Goal: Check status: Check status

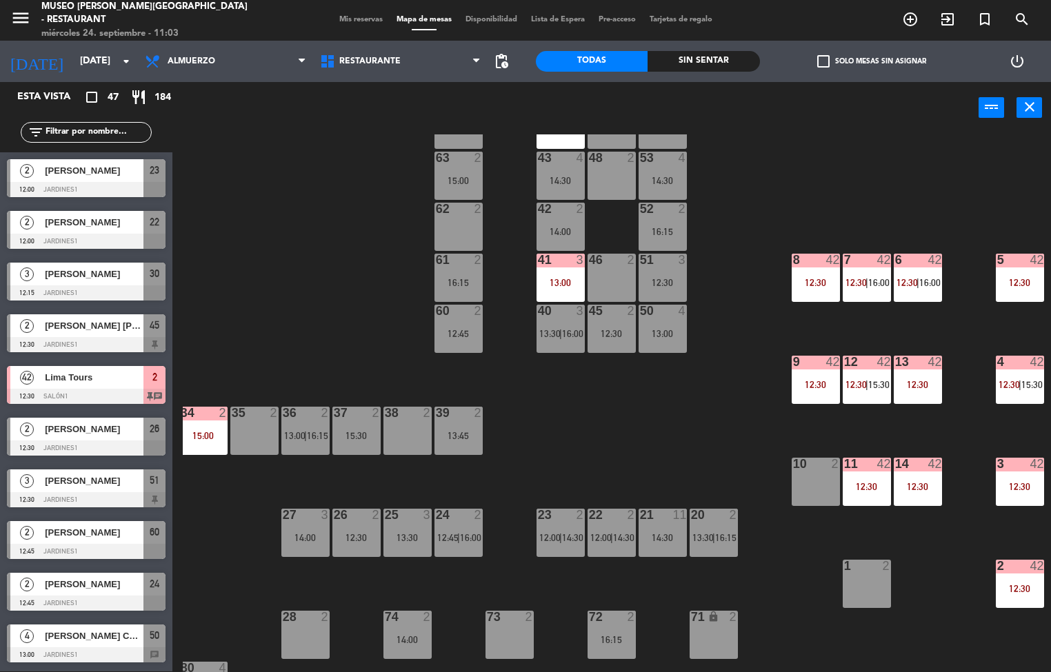
scroll to position [64, 112]
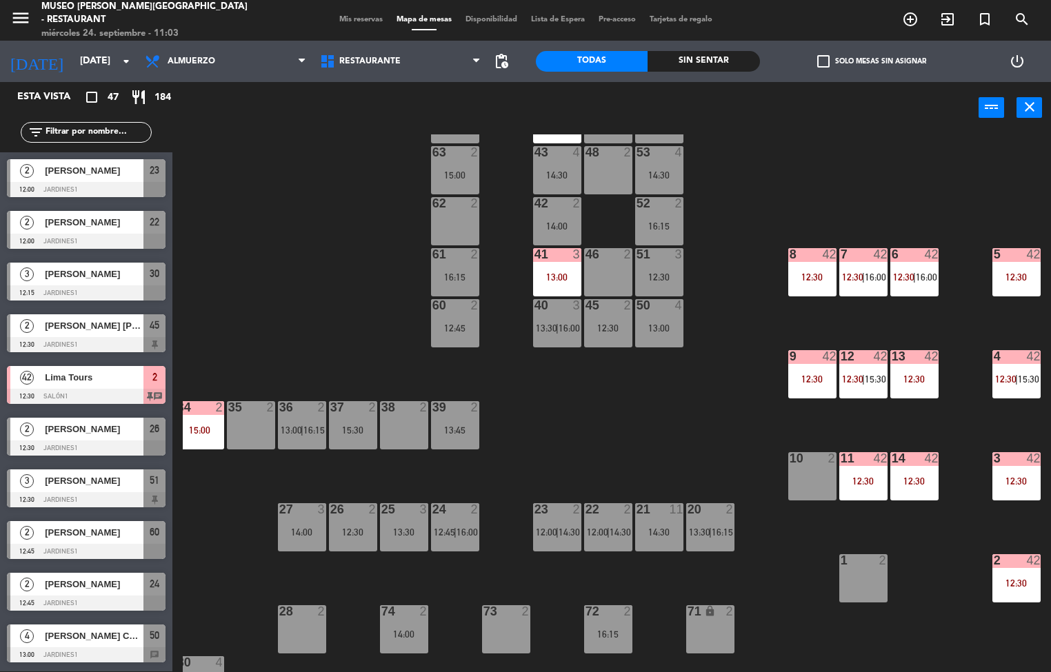
click at [797, 268] on div "8 42 12:30" at bounding box center [812, 272] width 48 height 48
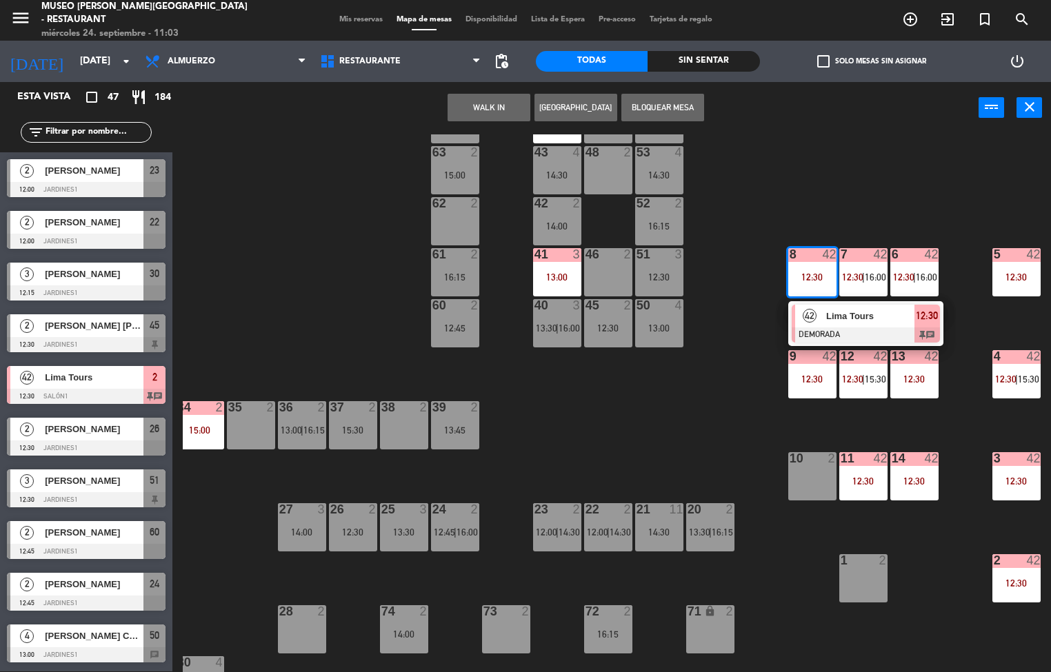
click at [825, 326] on div "Lima Tours" at bounding box center [870, 316] width 90 height 23
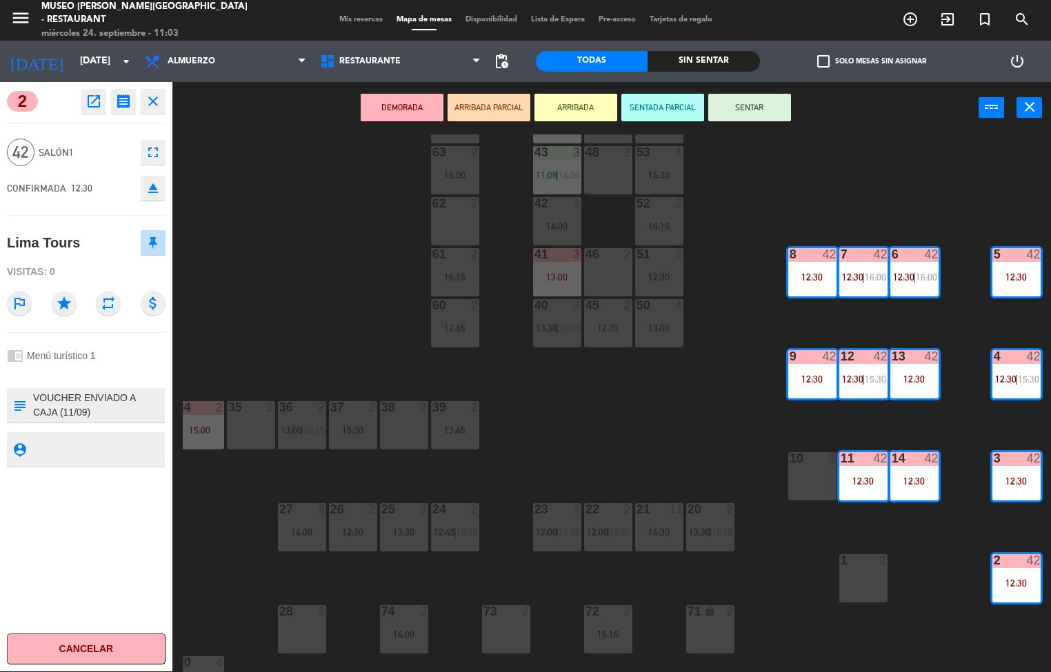
click at [92, 106] on icon "open_in_new" at bounding box center [94, 101] width 17 height 17
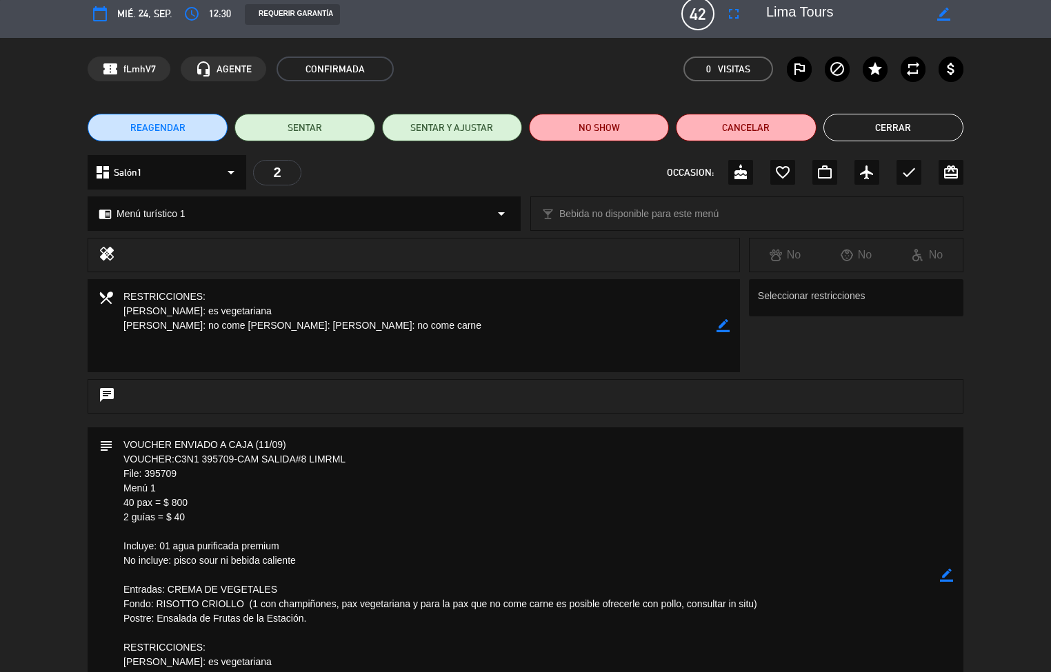
scroll to position [0, 0]
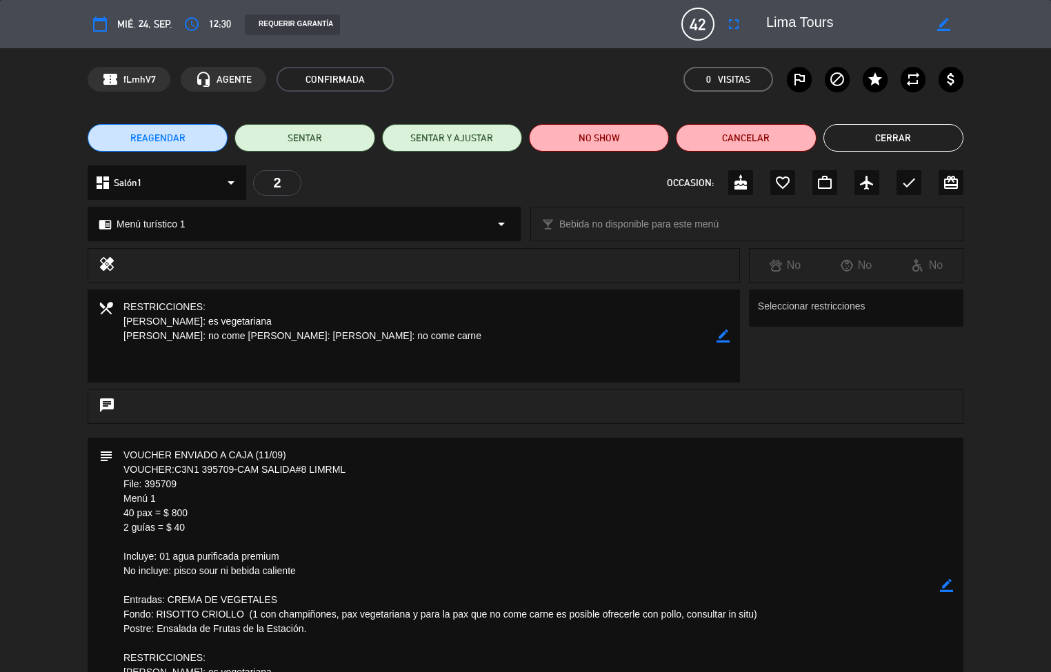
click at [902, 130] on button "Cerrar" at bounding box center [894, 138] width 140 height 28
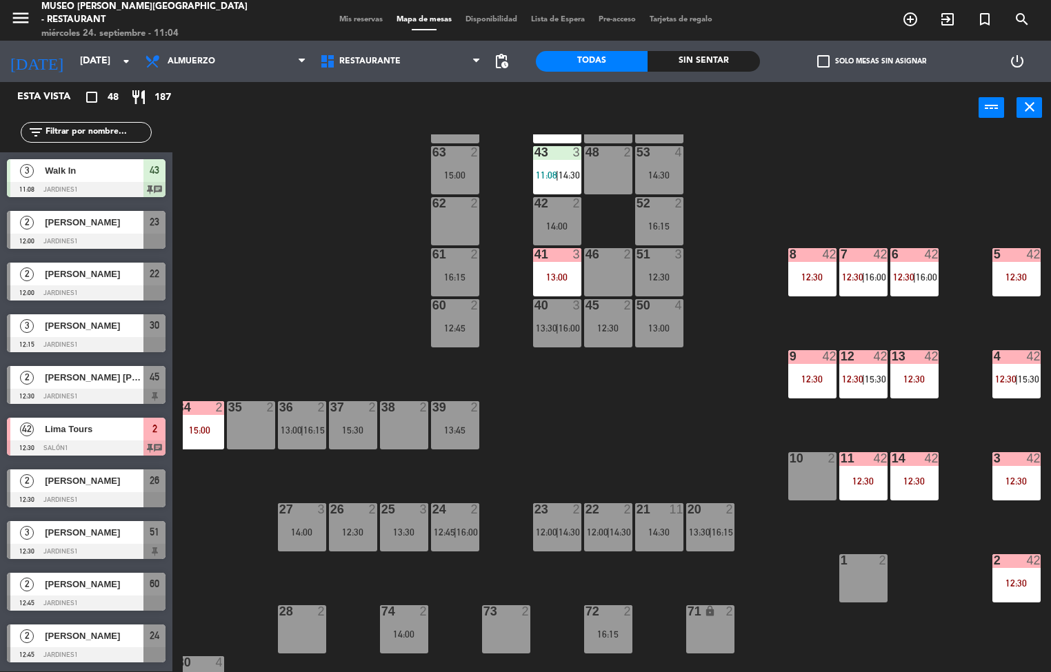
click at [901, 477] on div "12:30" at bounding box center [914, 482] width 48 height 10
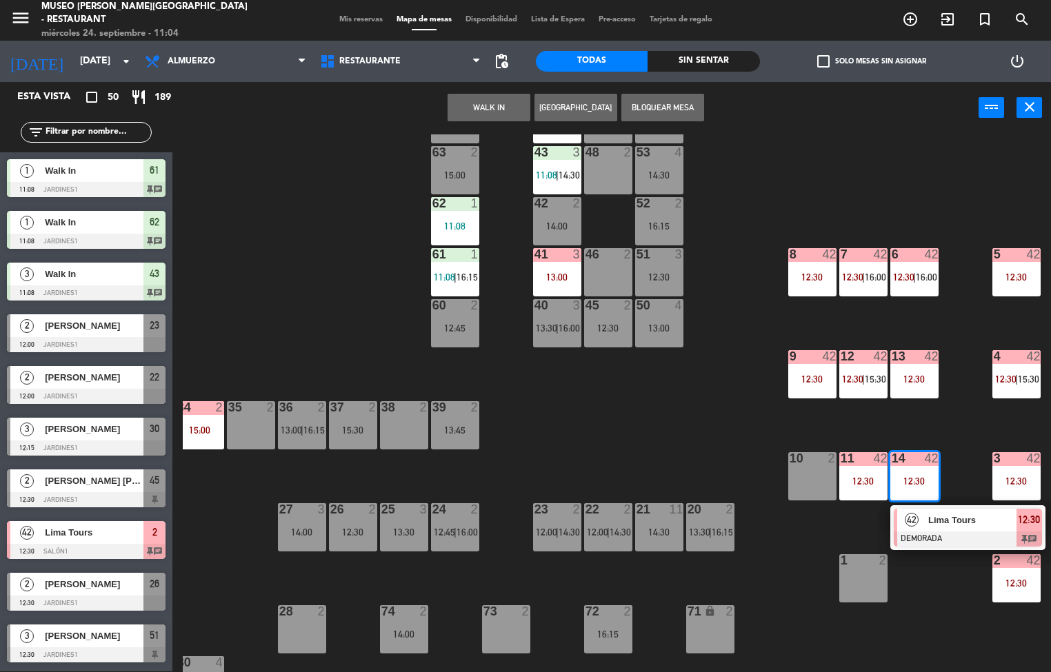
click at [959, 542] on div at bounding box center [968, 539] width 148 height 15
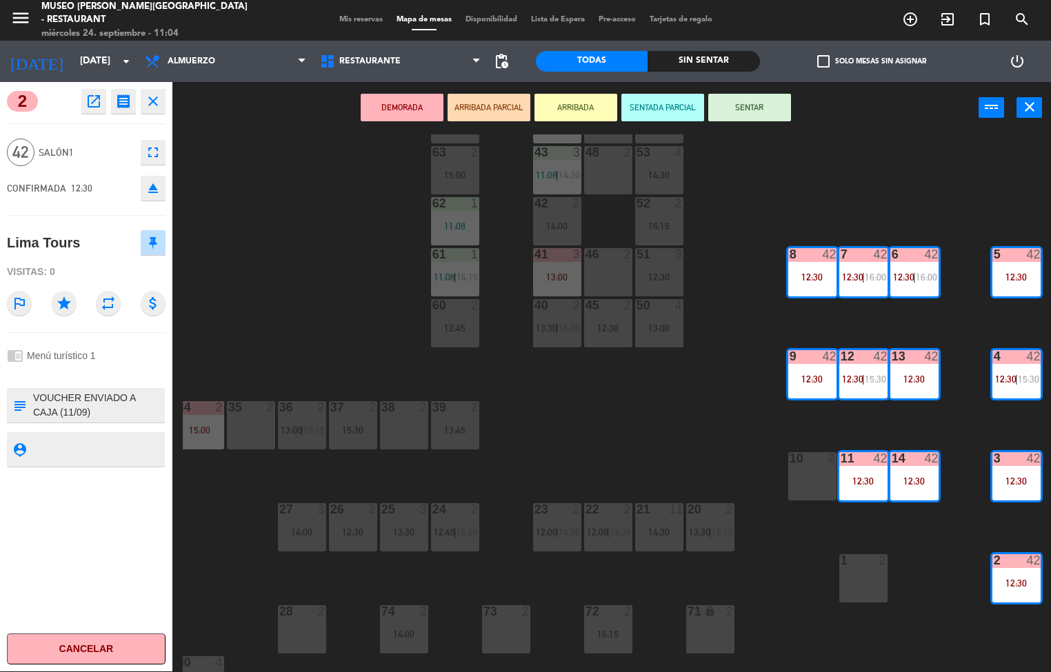
click at [95, 108] on icon "open_in_new" at bounding box center [94, 101] width 17 height 17
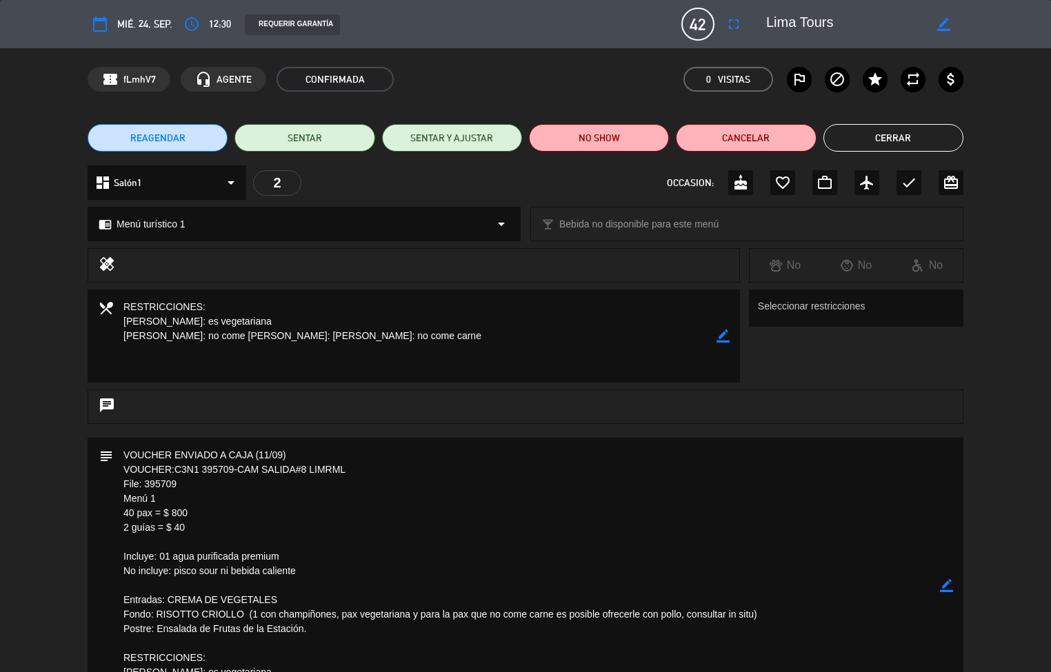
click at [871, 139] on button "Cerrar" at bounding box center [894, 138] width 140 height 28
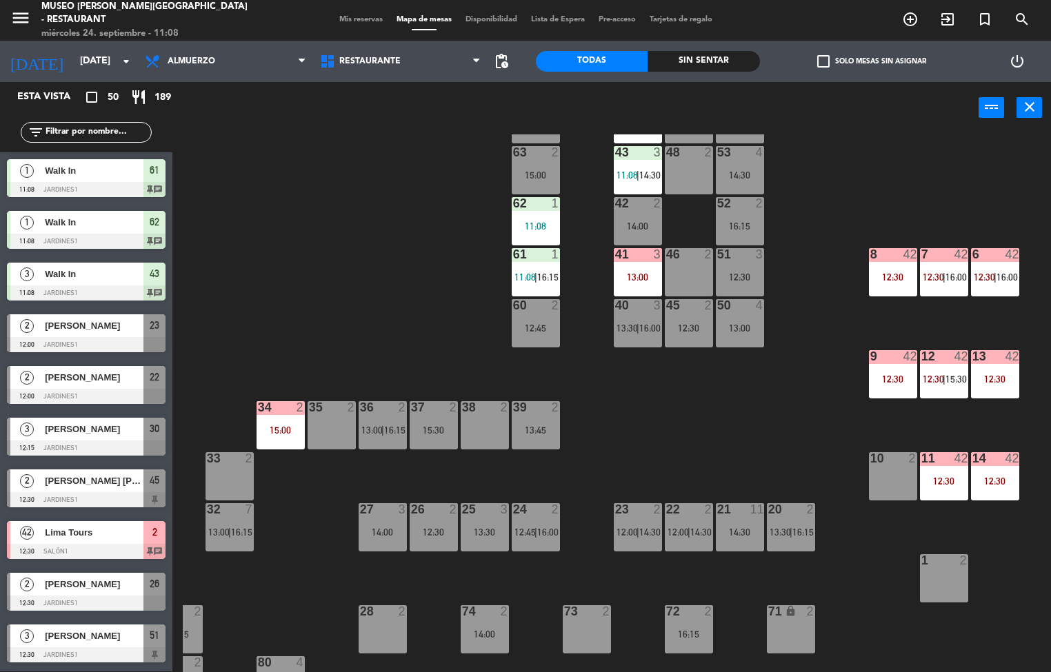
scroll to position [64, 0]
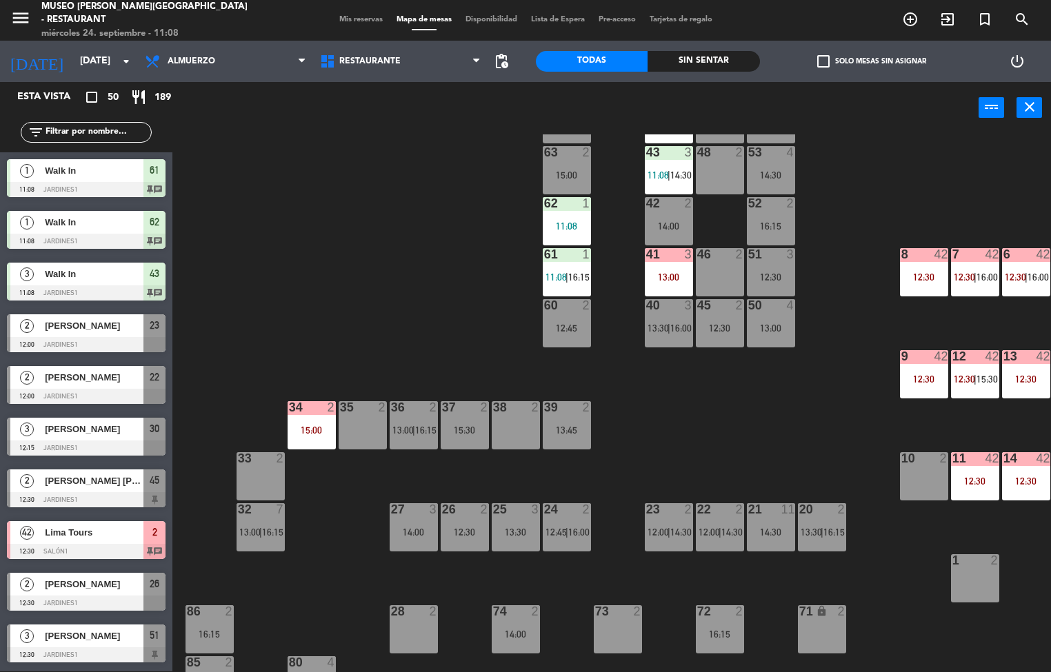
click at [572, 226] on div "11:08" at bounding box center [567, 226] width 48 height 10
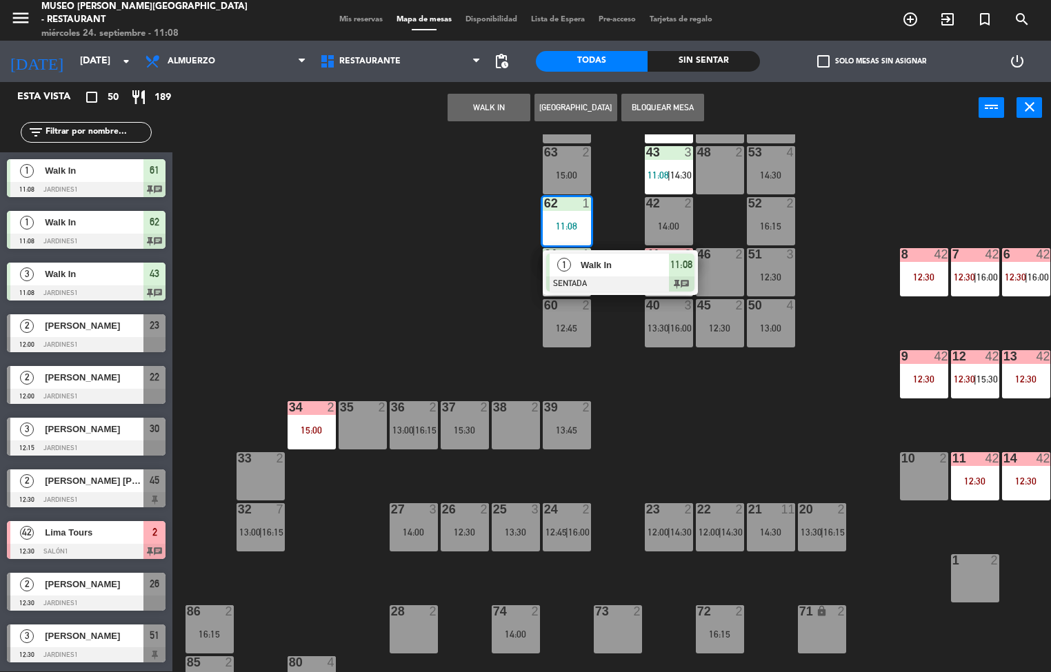
click at [600, 265] on span "Walk In" at bounding box center [625, 265] width 88 height 14
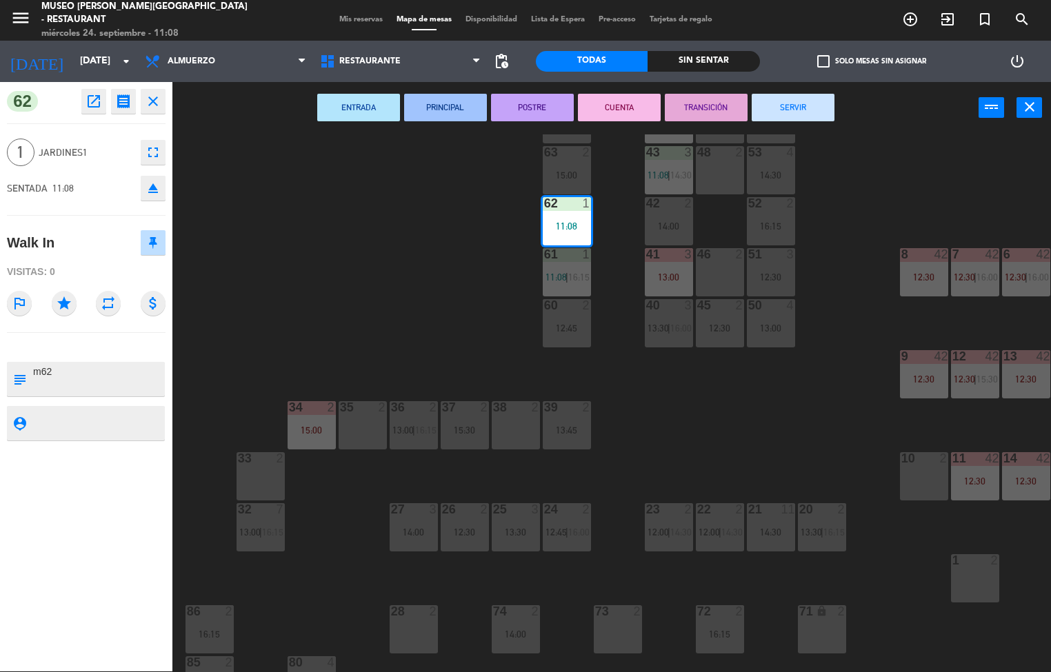
click at [357, 307] on div "44 5 13:15 49 2 54 5 64 2 14:30 48 2 53 4 14:30 63 2 15:00 43 3 11:08 | 14:30 6…" at bounding box center [617, 403] width 868 height 538
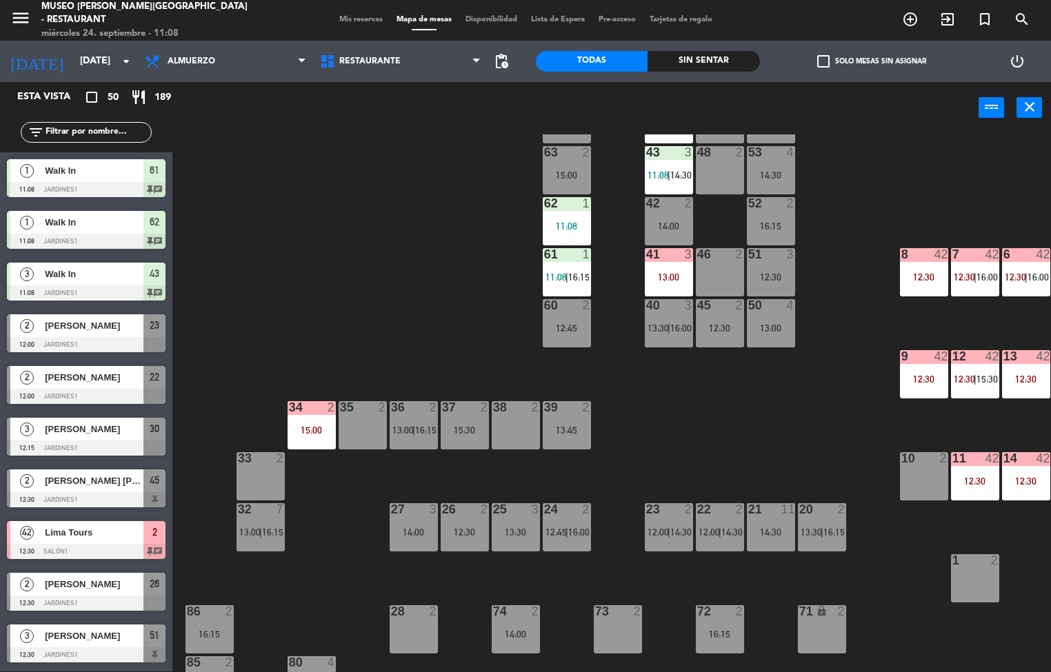
scroll to position [0, 0]
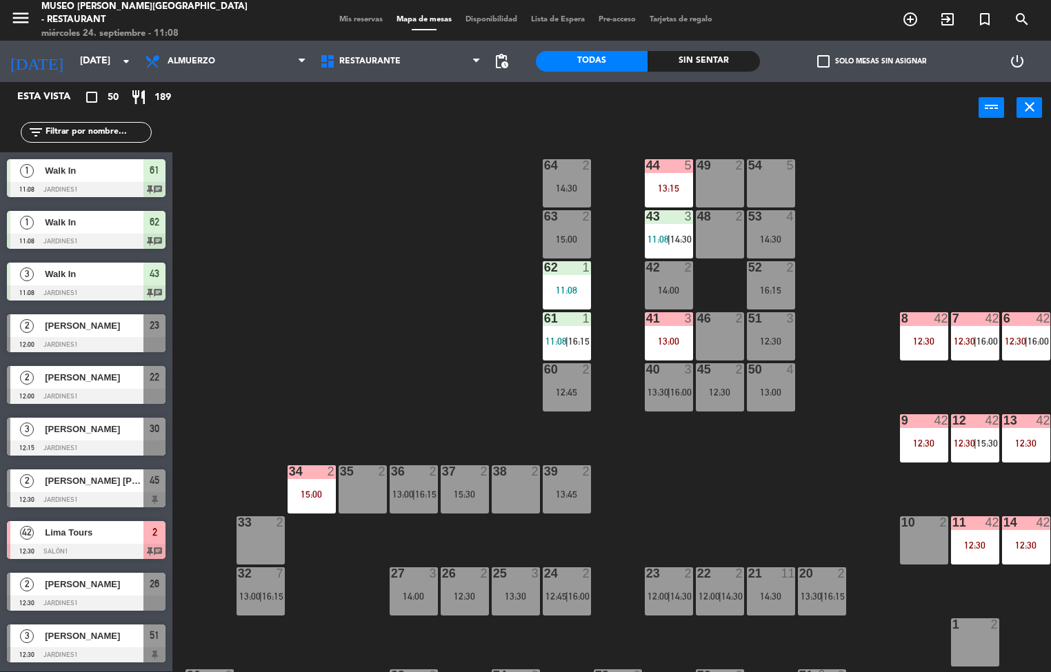
click at [660, 181] on div "44 5 13:15" at bounding box center [669, 183] width 48 height 48
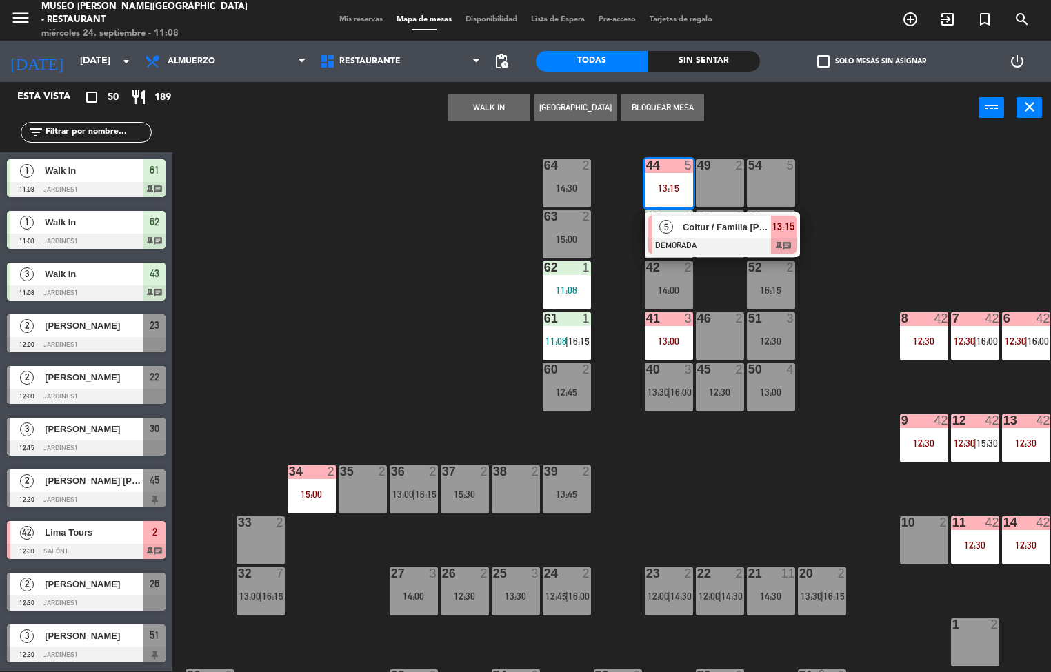
click at [690, 236] on div "Coltur / Familia [PERSON_NAME] x 4" at bounding box center [726, 227] width 90 height 23
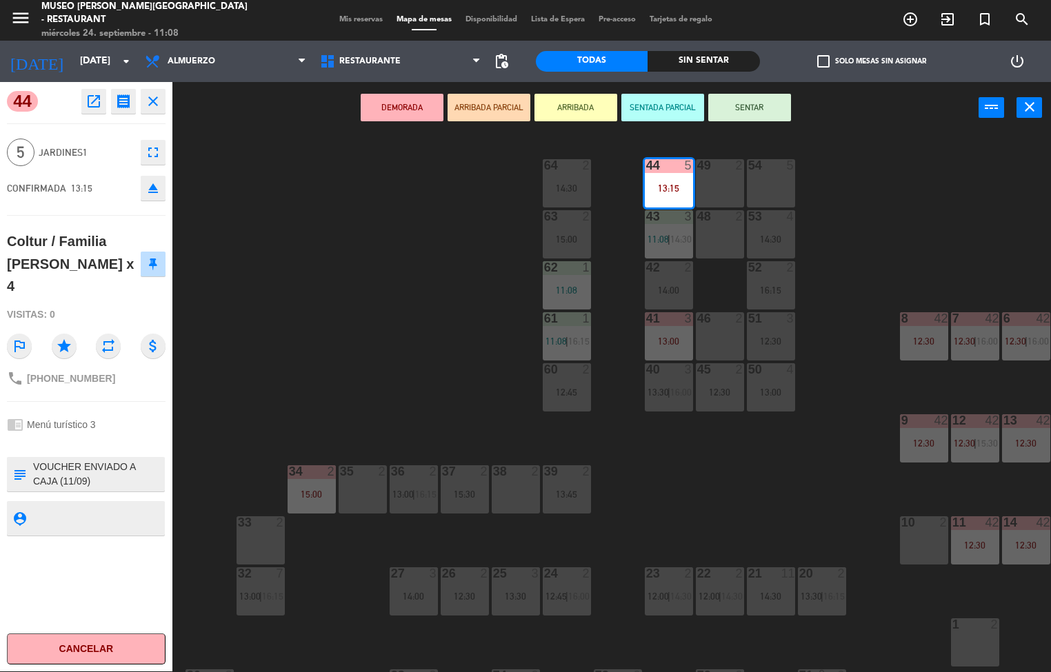
click at [99, 108] on icon "open_in_new" at bounding box center [94, 101] width 17 height 17
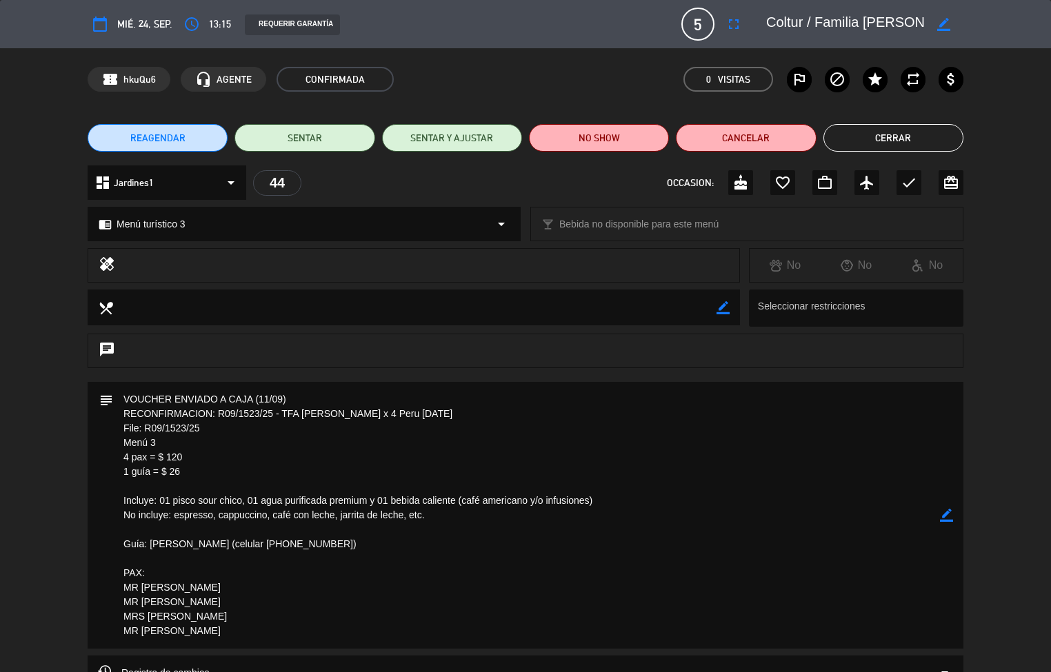
click at [872, 146] on button "Cerrar" at bounding box center [894, 138] width 140 height 28
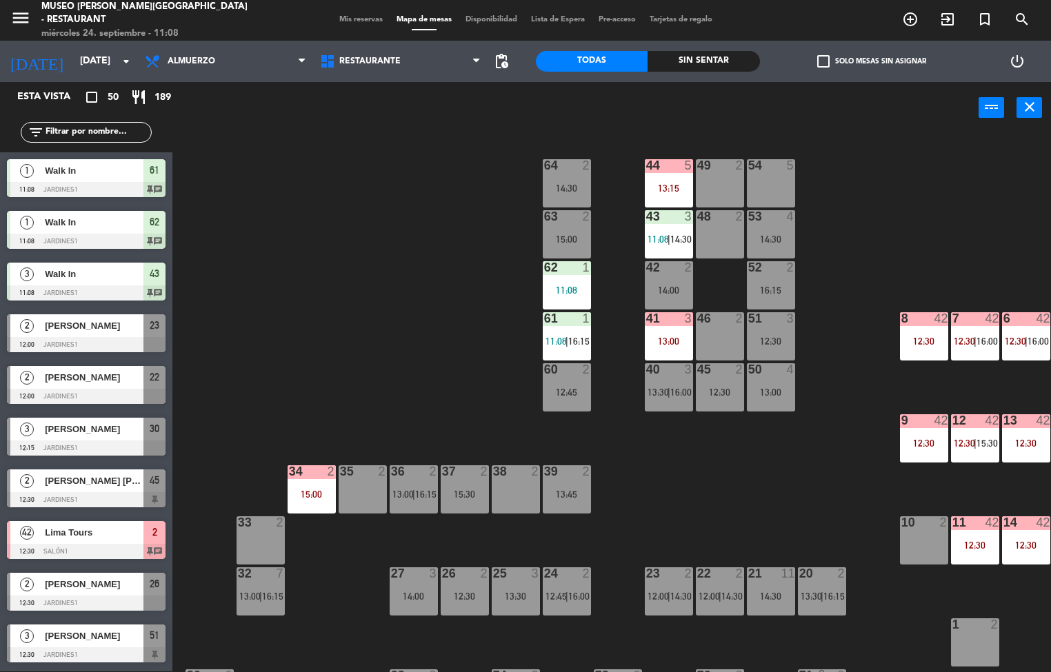
scroll to position [1, 0]
click at [647, 317] on div "41" at bounding box center [646, 318] width 1 height 12
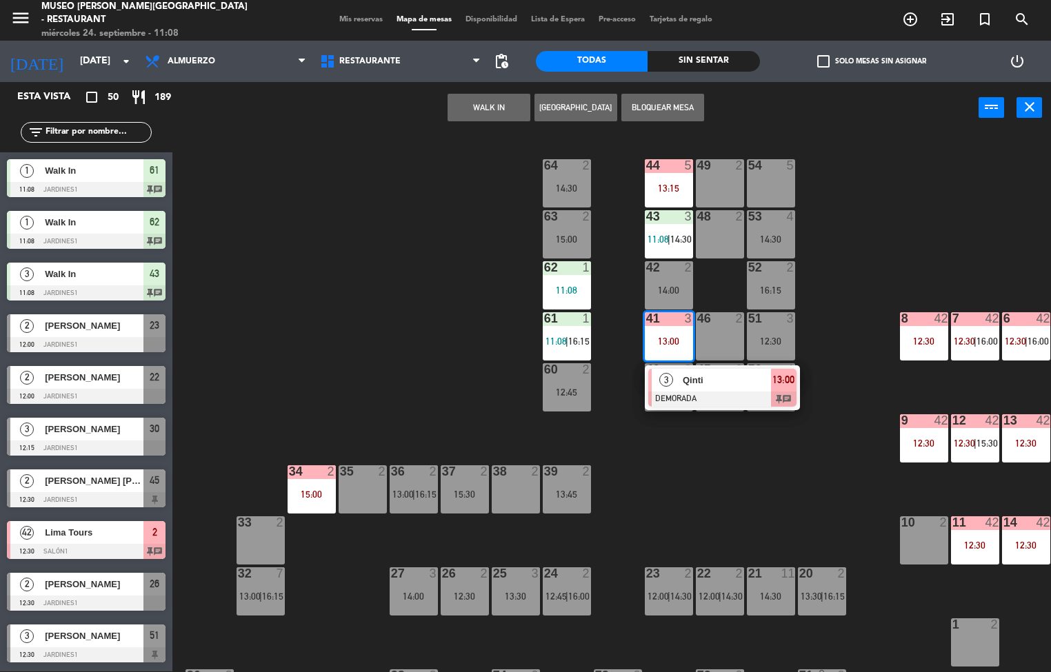
click at [687, 388] on div "Qinti" at bounding box center [726, 380] width 90 height 23
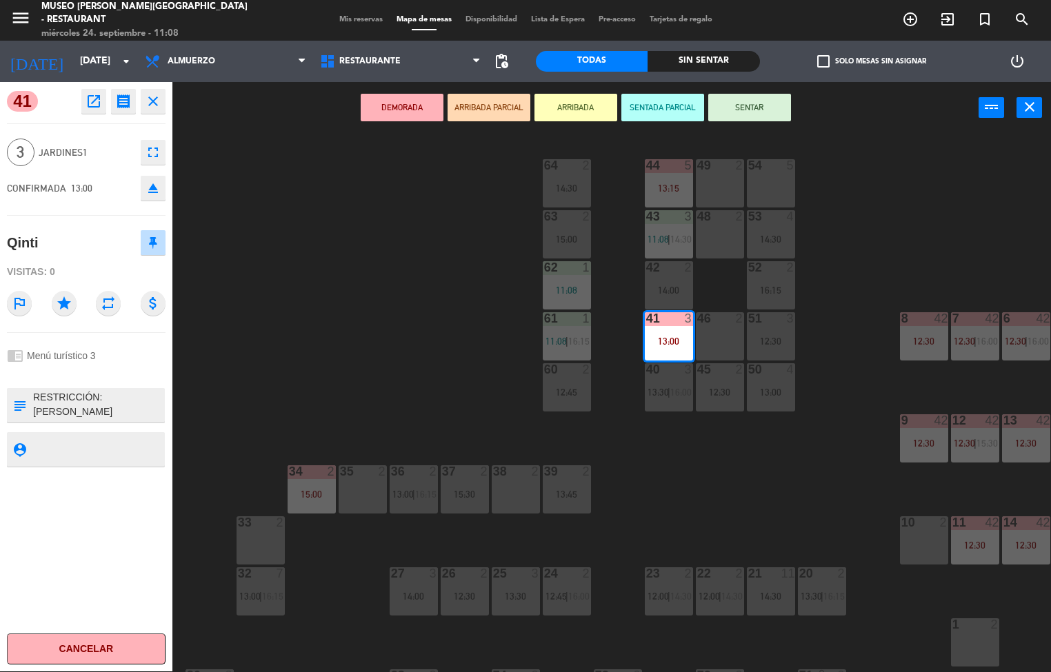
scroll to position [232, 0]
click at [481, 185] on div "44 5 13:15 49 2 54 5 64 2 14:30 48 2 53 4 14:30 63 2 15:00 43 3 11:08 | 14:30 6…" at bounding box center [617, 403] width 868 height 538
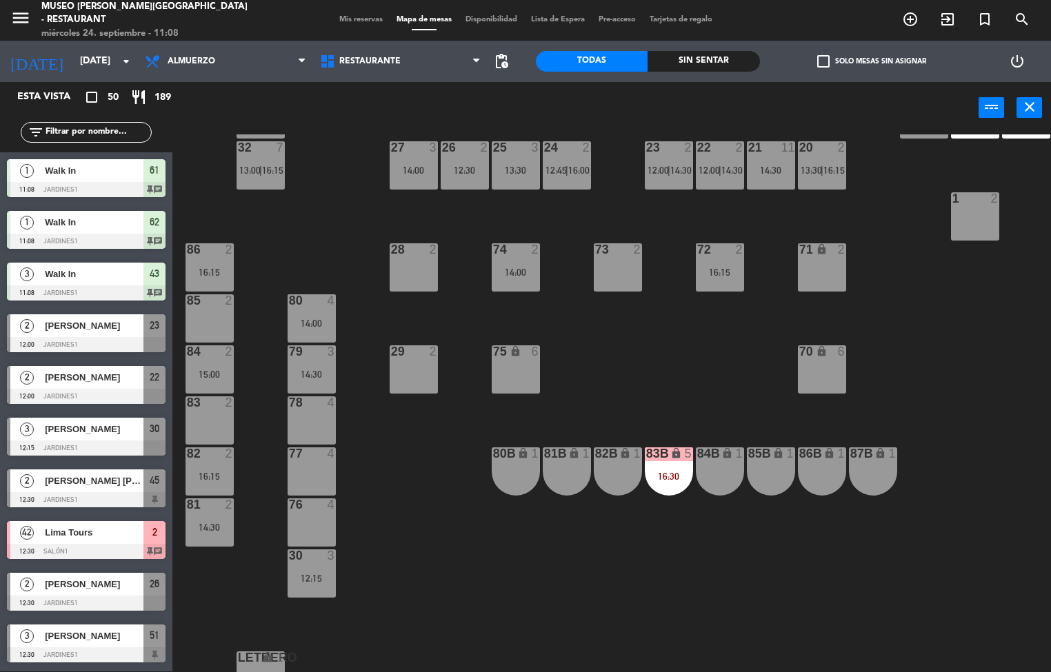
scroll to position [460, 0]
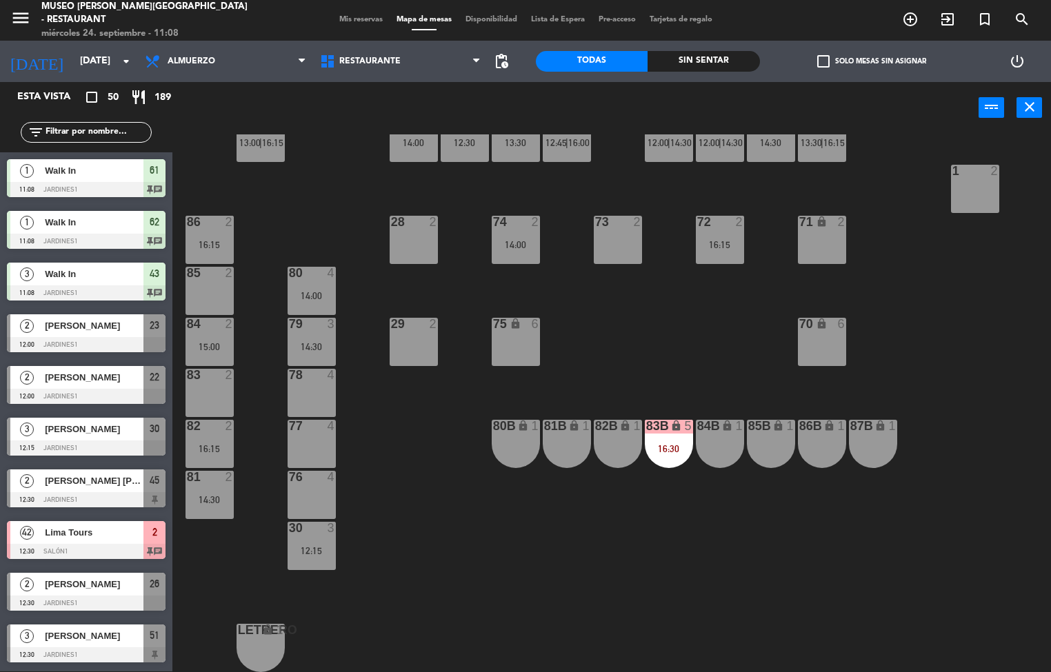
click at [660, 446] on div "16:30" at bounding box center [669, 449] width 48 height 10
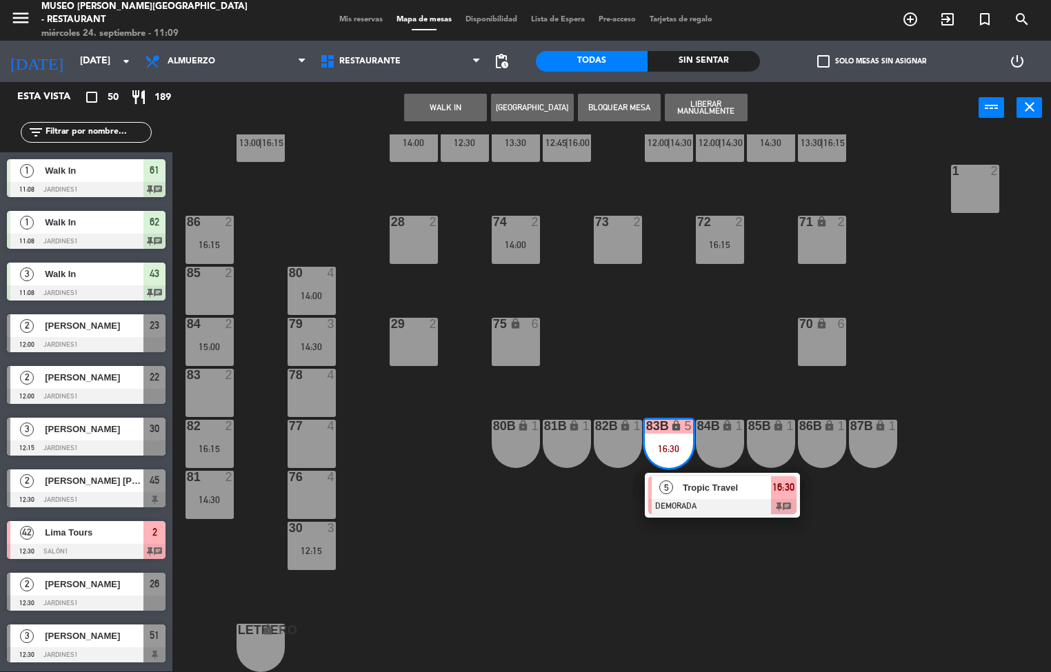
click at [779, 588] on div "44 5 13:15 49 2 54 5 64 2 14:30 48 2 53 4 14:30 63 2 15:00 43 3 11:08 | 14:30 6…" at bounding box center [617, 403] width 868 height 538
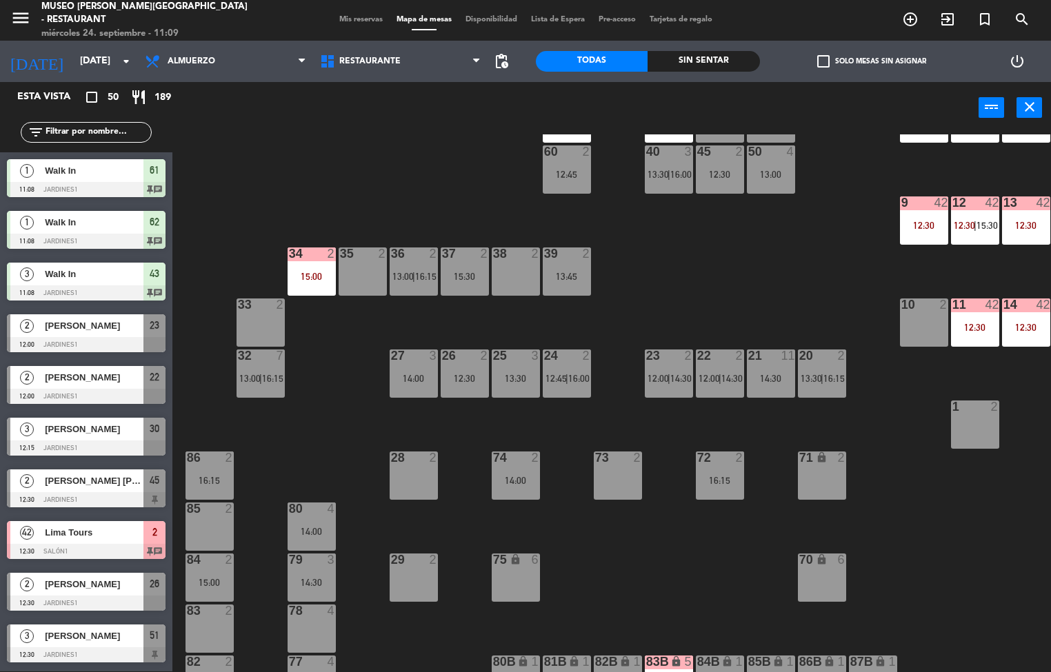
scroll to position [0, 0]
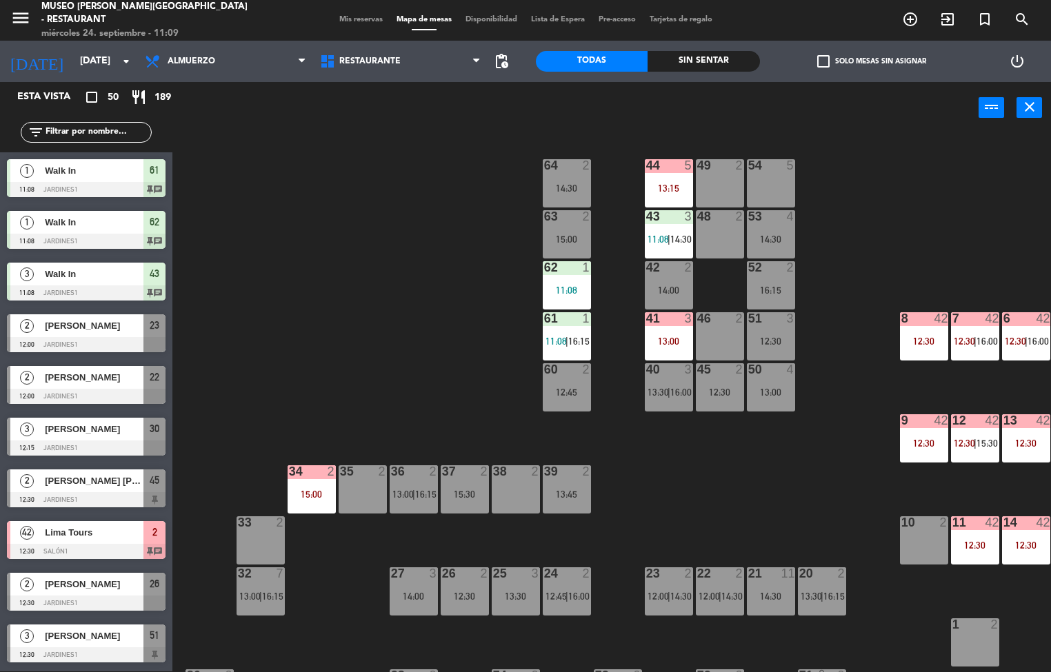
click at [321, 495] on div "15:00" at bounding box center [312, 495] width 48 height 10
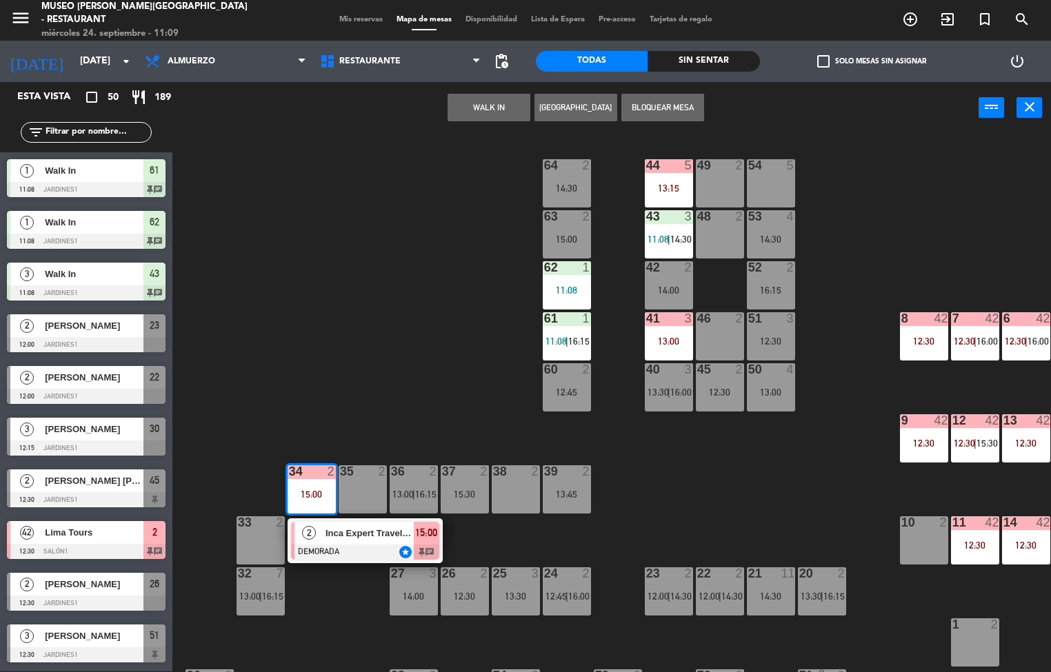
click at [362, 537] on span "Inca Expert Travel/ [PERSON_NAME] y [PERSON_NAME]" at bounding box center [370, 533] width 88 height 14
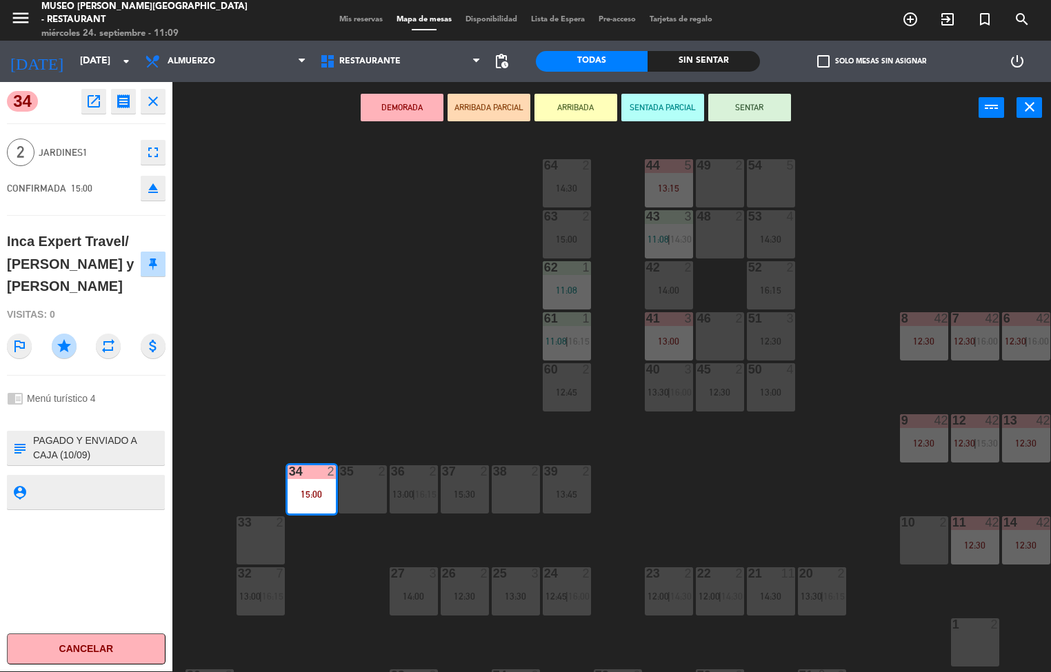
click at [88, 100] on icon "open_in_new" at bounding box center [94, 101] width 17 height 17
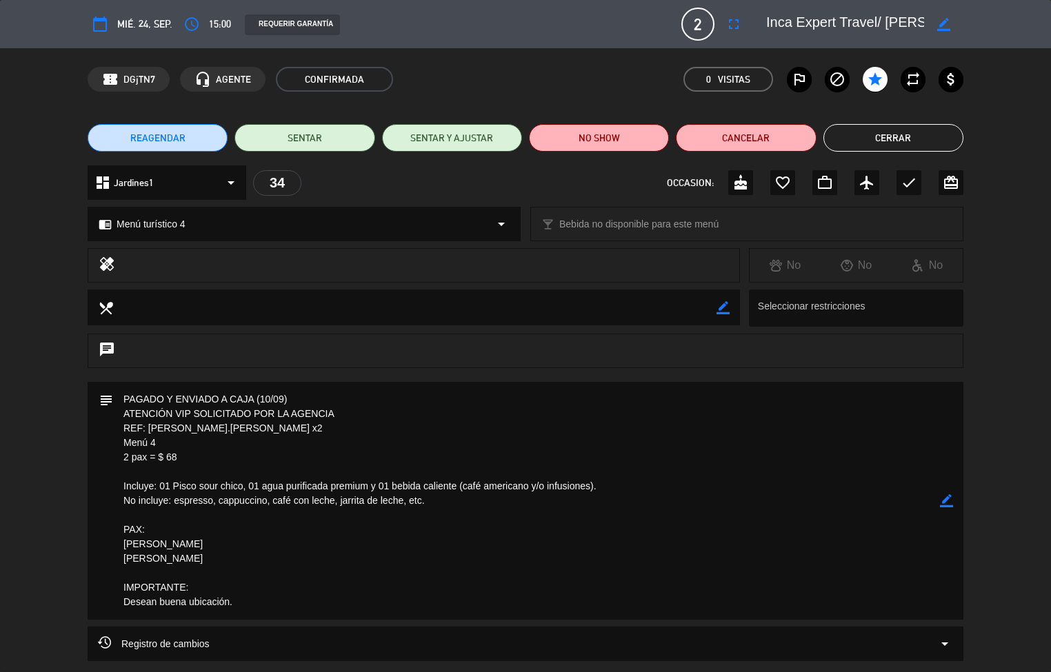
click at [867, 145] on button "Cerrar" at bounding box center [894, 138] width 140 height 28
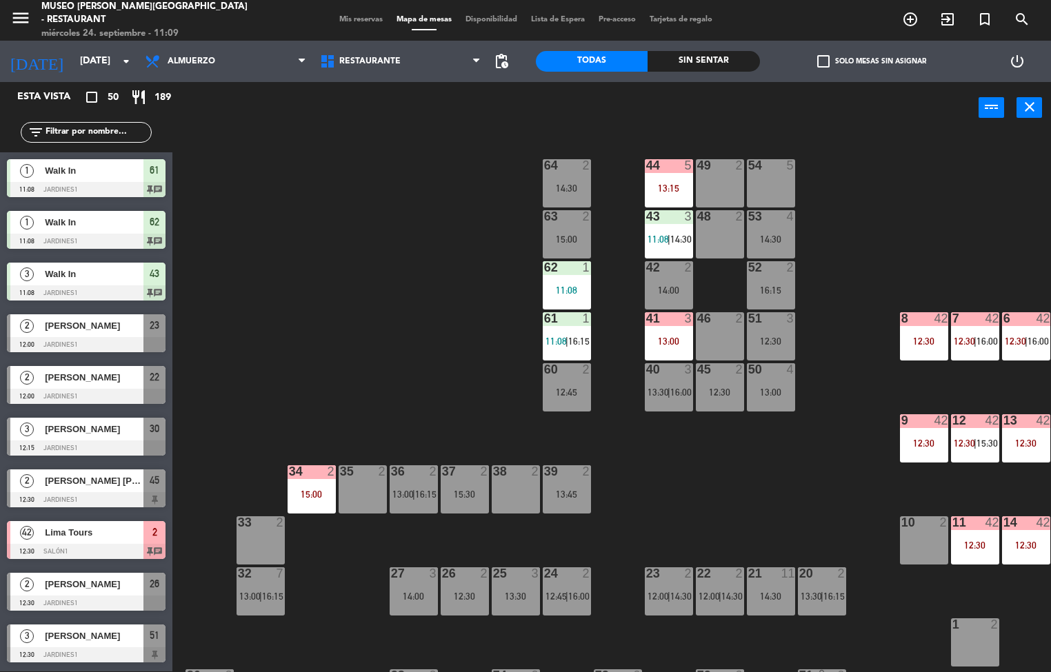
scroll to position [1, 0]
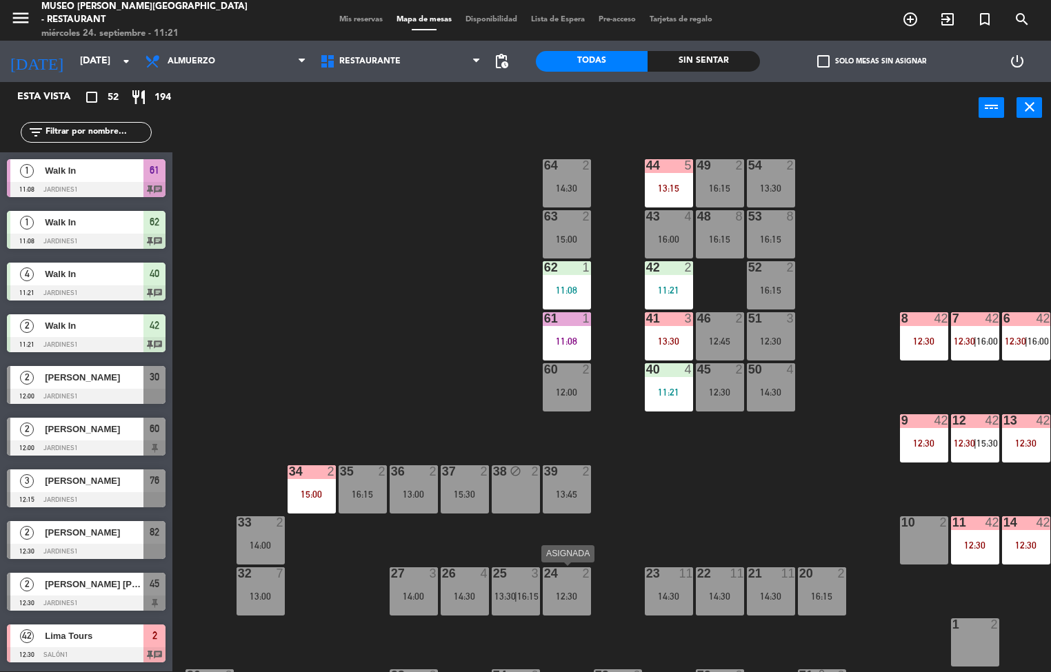
click at [915, 337] on div "12:30" at bounding box center [924, 342] width 48 height 10
